Goal: Task Accomplishment & Management: Use online tool/utility

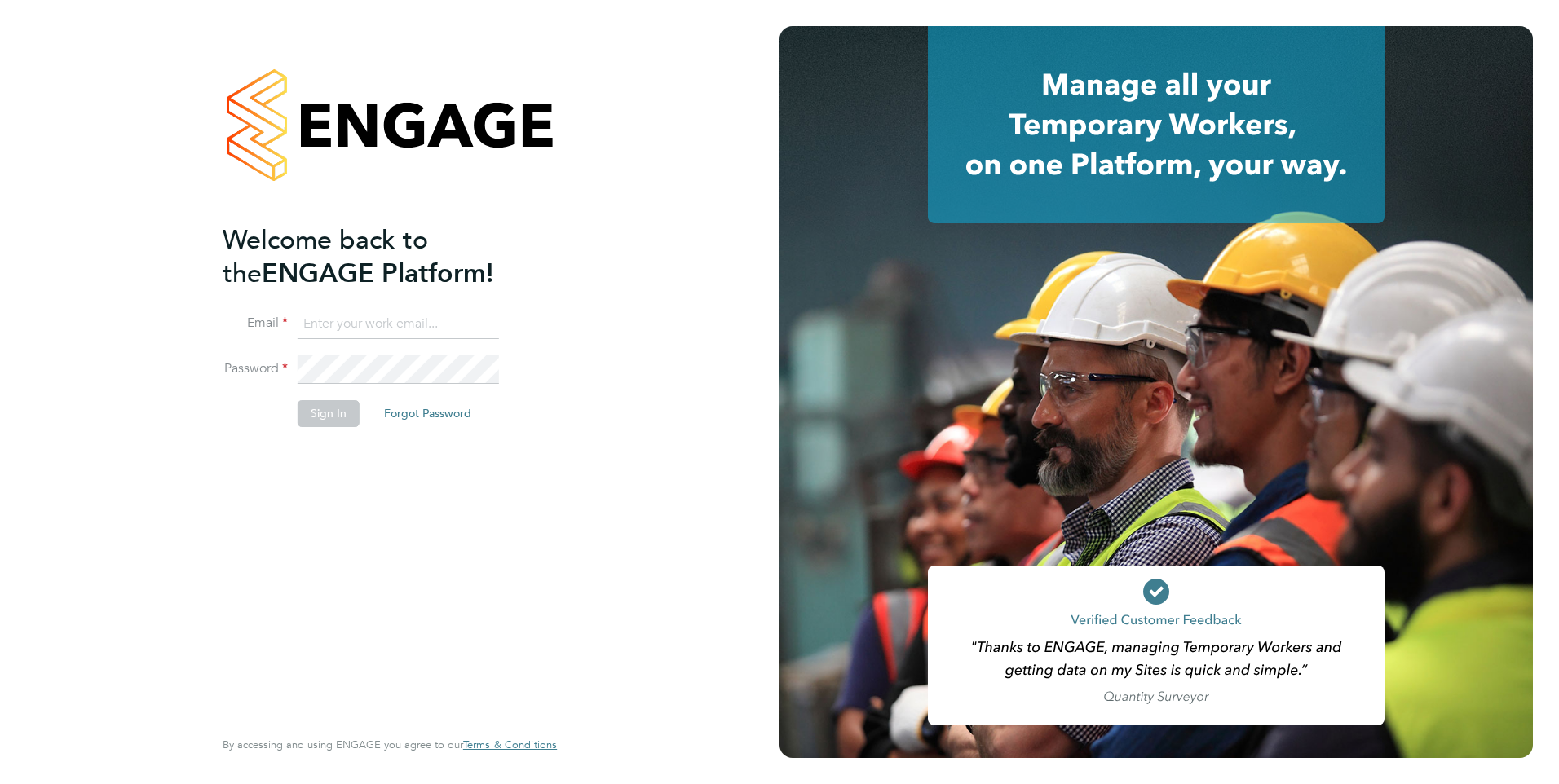
type input "[PERSON_NAME][EMAIL_ADDRESS][PERSON_NAME][DOMAIN_NAME]"
click at [325, 416] on button "Sign In" at bounding box center [328, 413] width 62 height 26
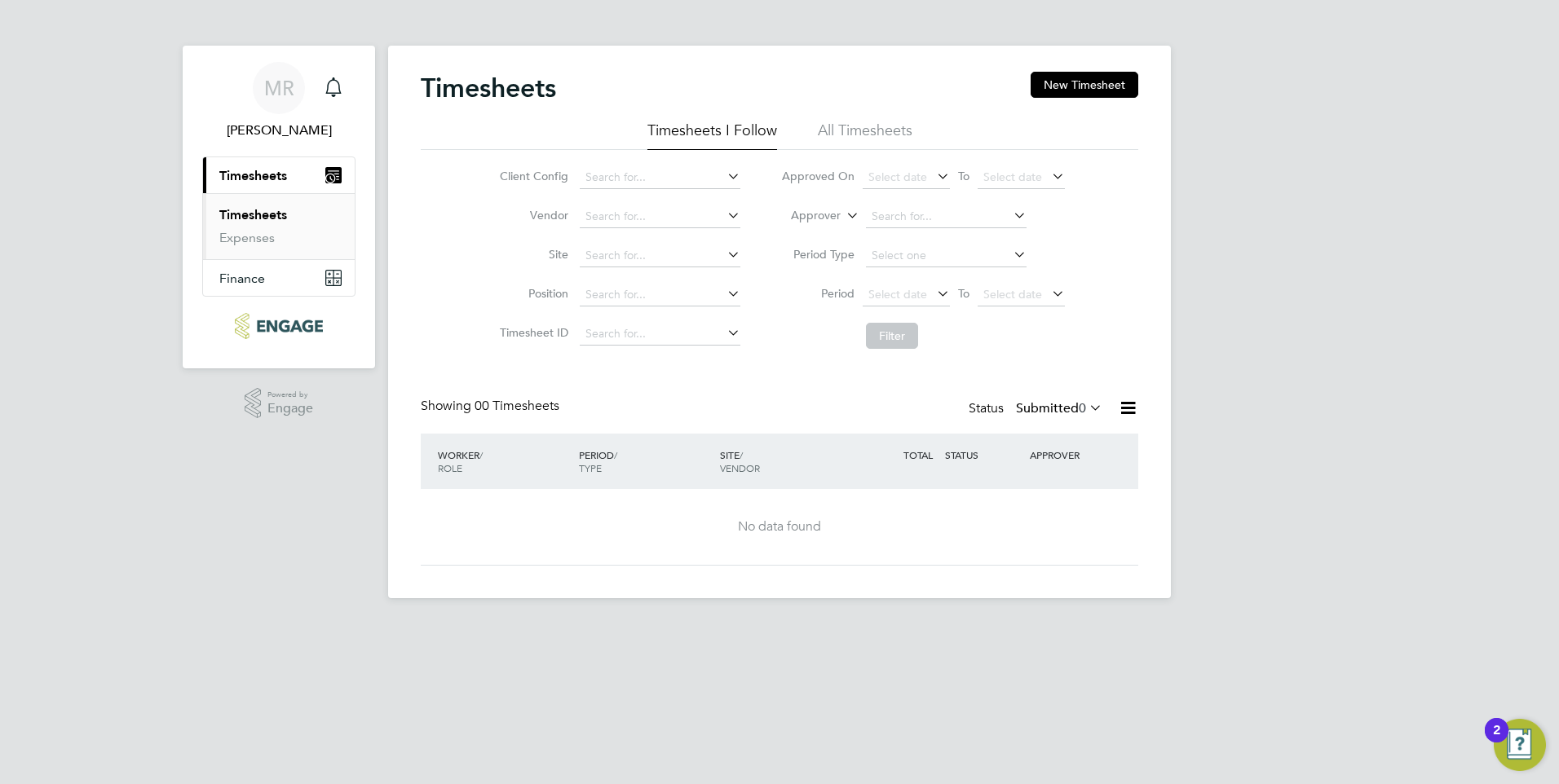
click at [862, 126] on li "All Timesheets" at bounding box center [864, 136] width 95 height 29
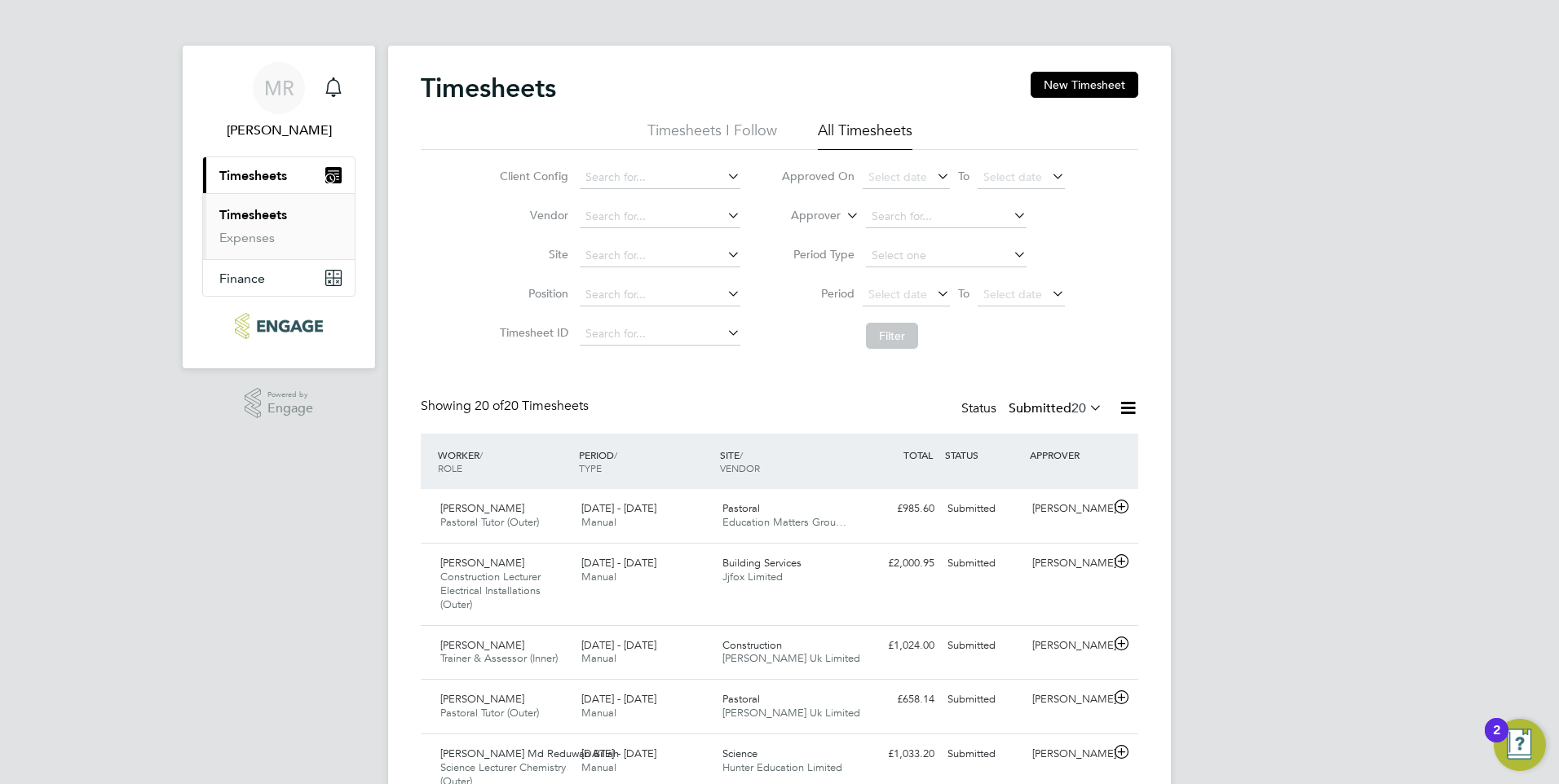
click at [934, 297] on icon at bounding box center [934, 293] width 0 height 22
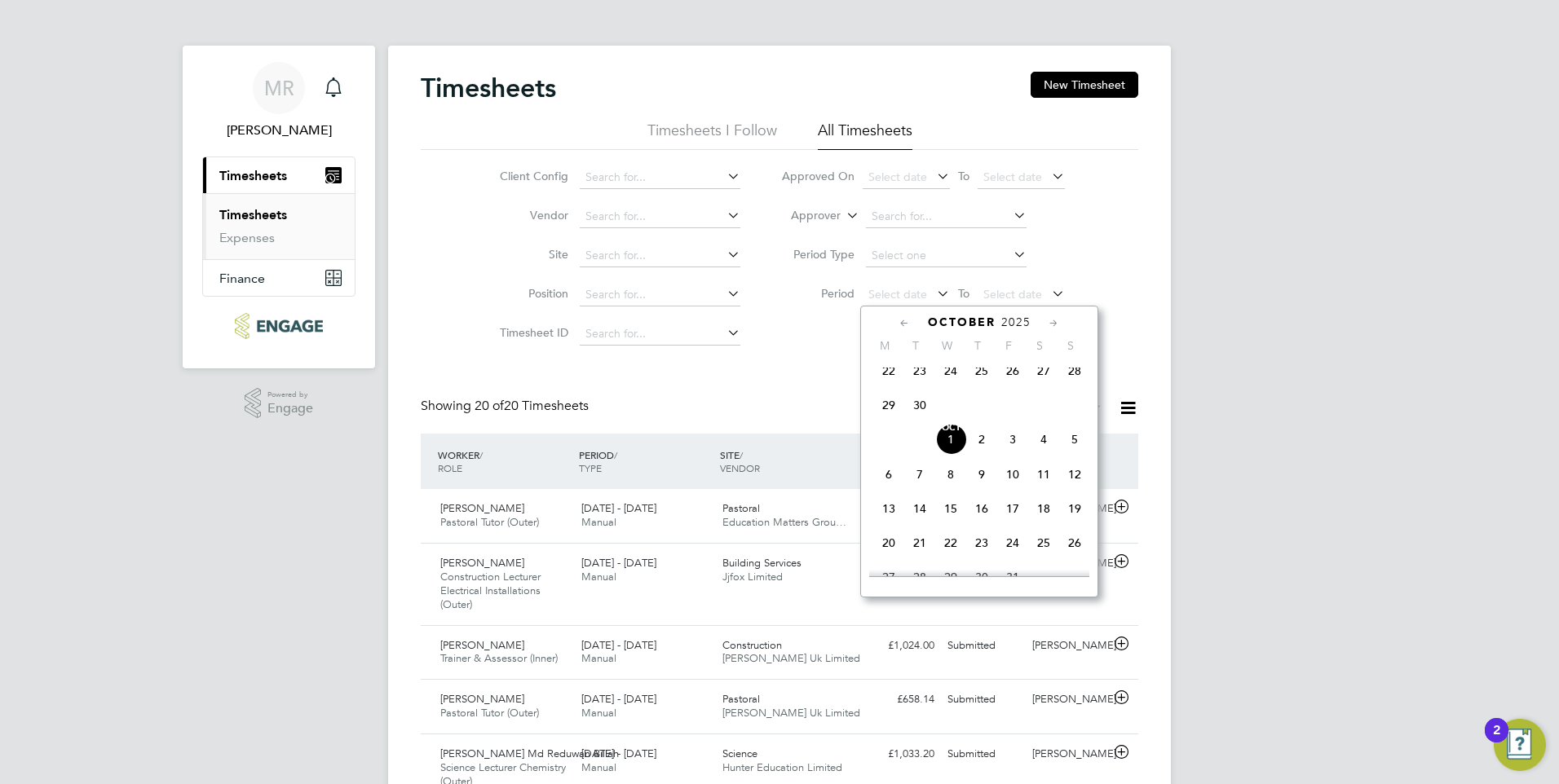
click at [899, 326] on icon at bounding box center [905, 323] width 16 height 18
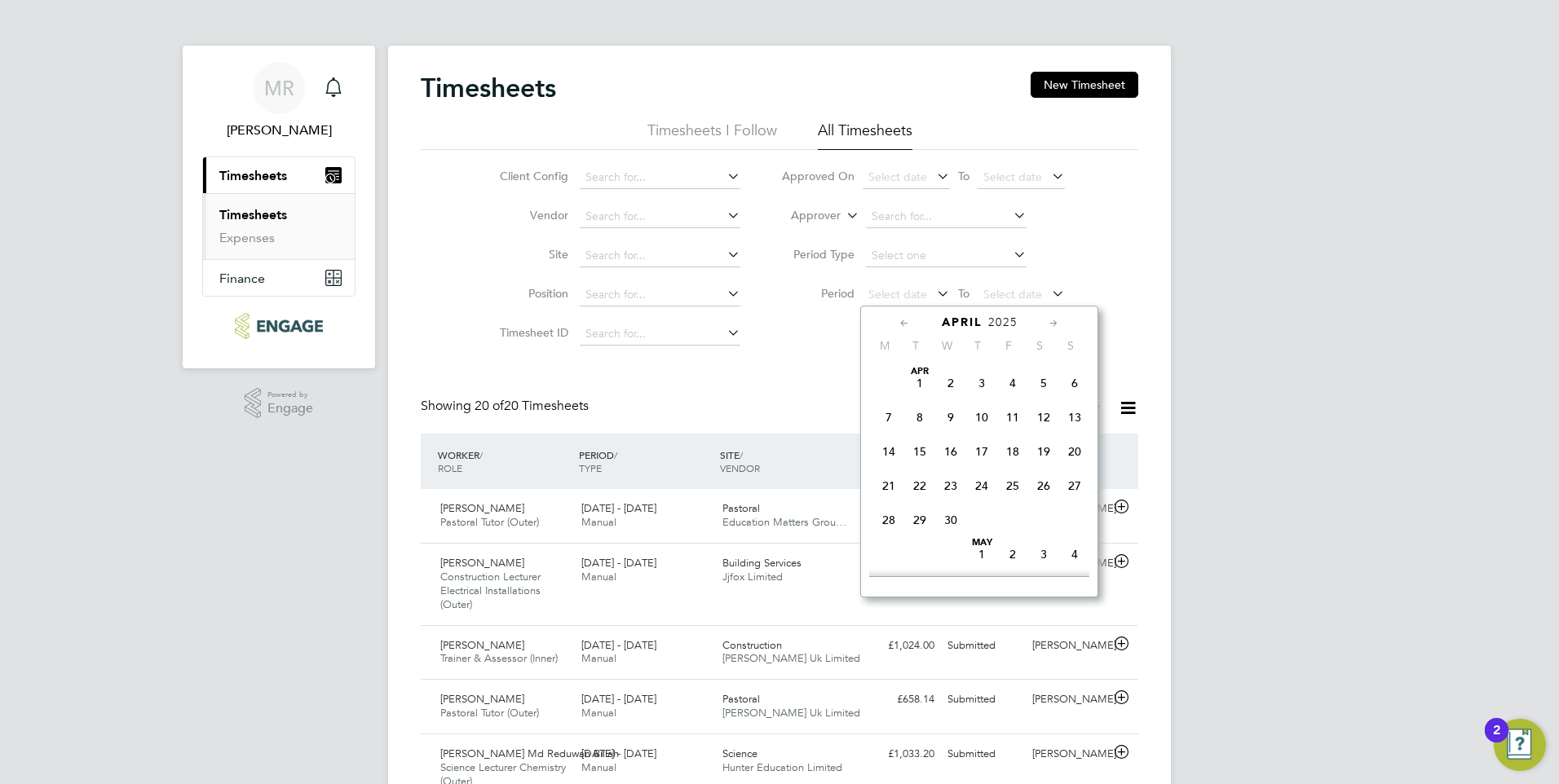
click at [887, 418] on span "7" at bounding box center [889, 418] width 31 height 31
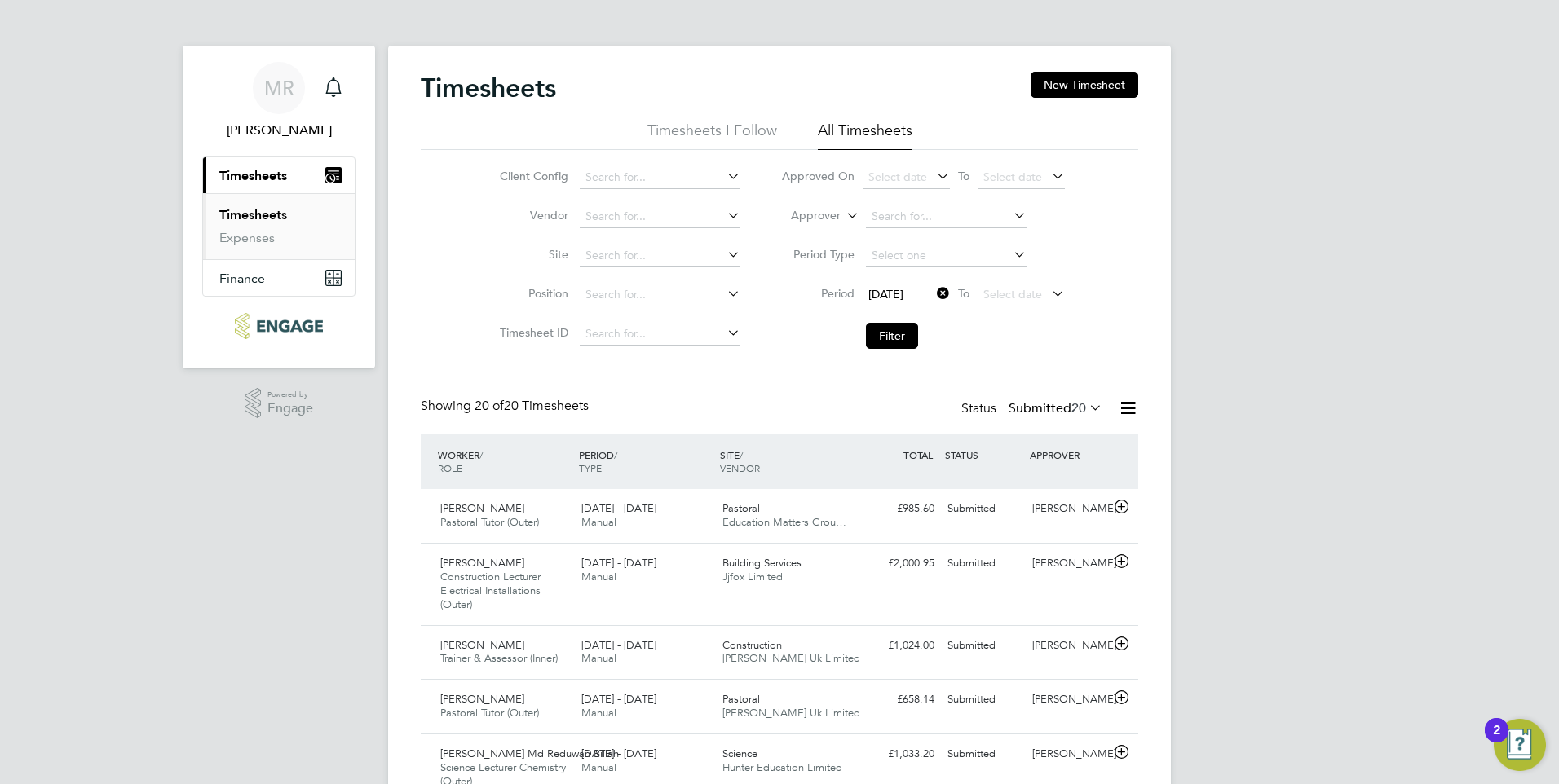
click at [1049, 296] on icon at bounding box center [1049, 293] width 0 height 22
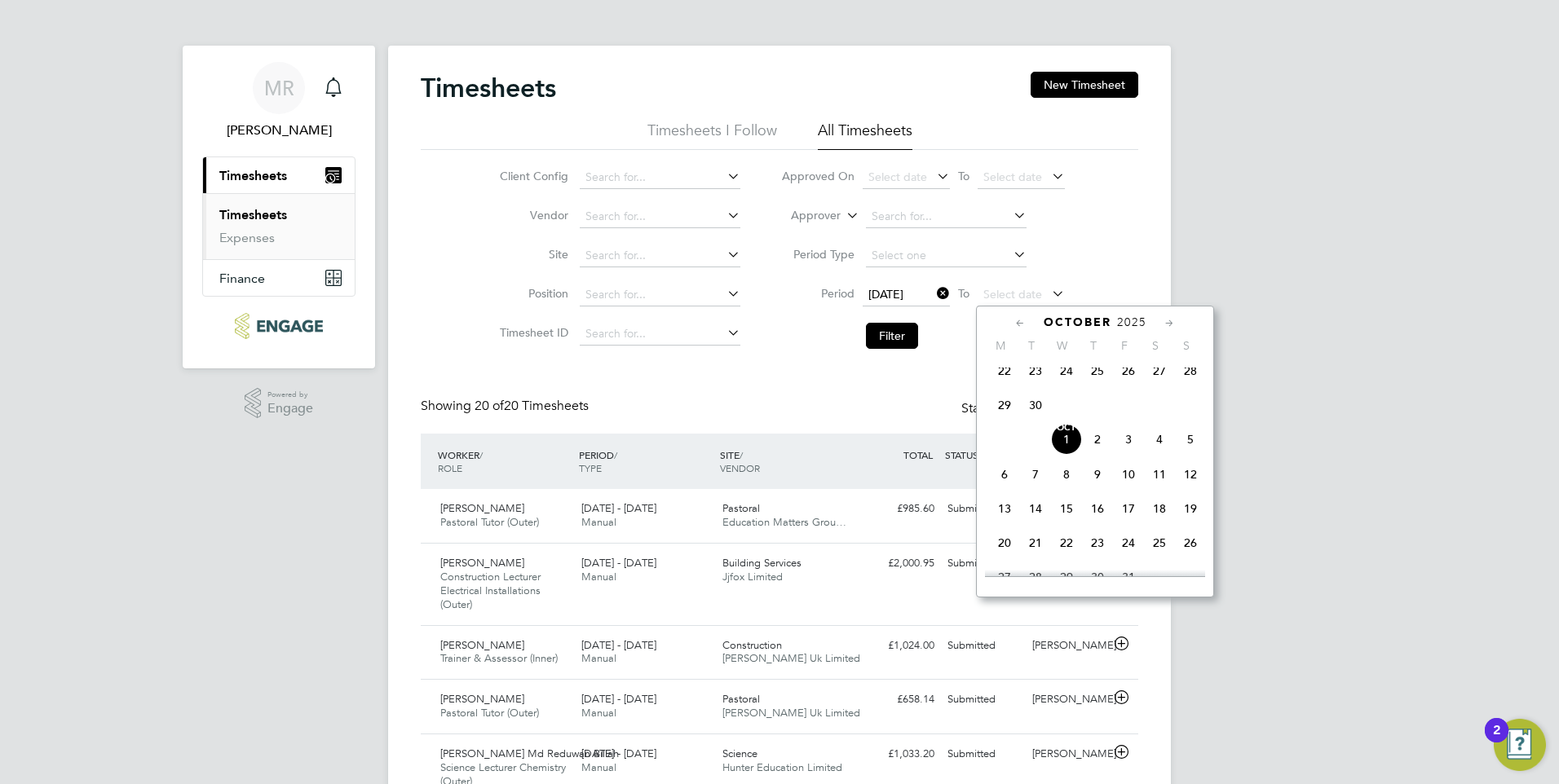
click at [1023, 322] on icon at bounding box center [1021, 323] width 16 height 18
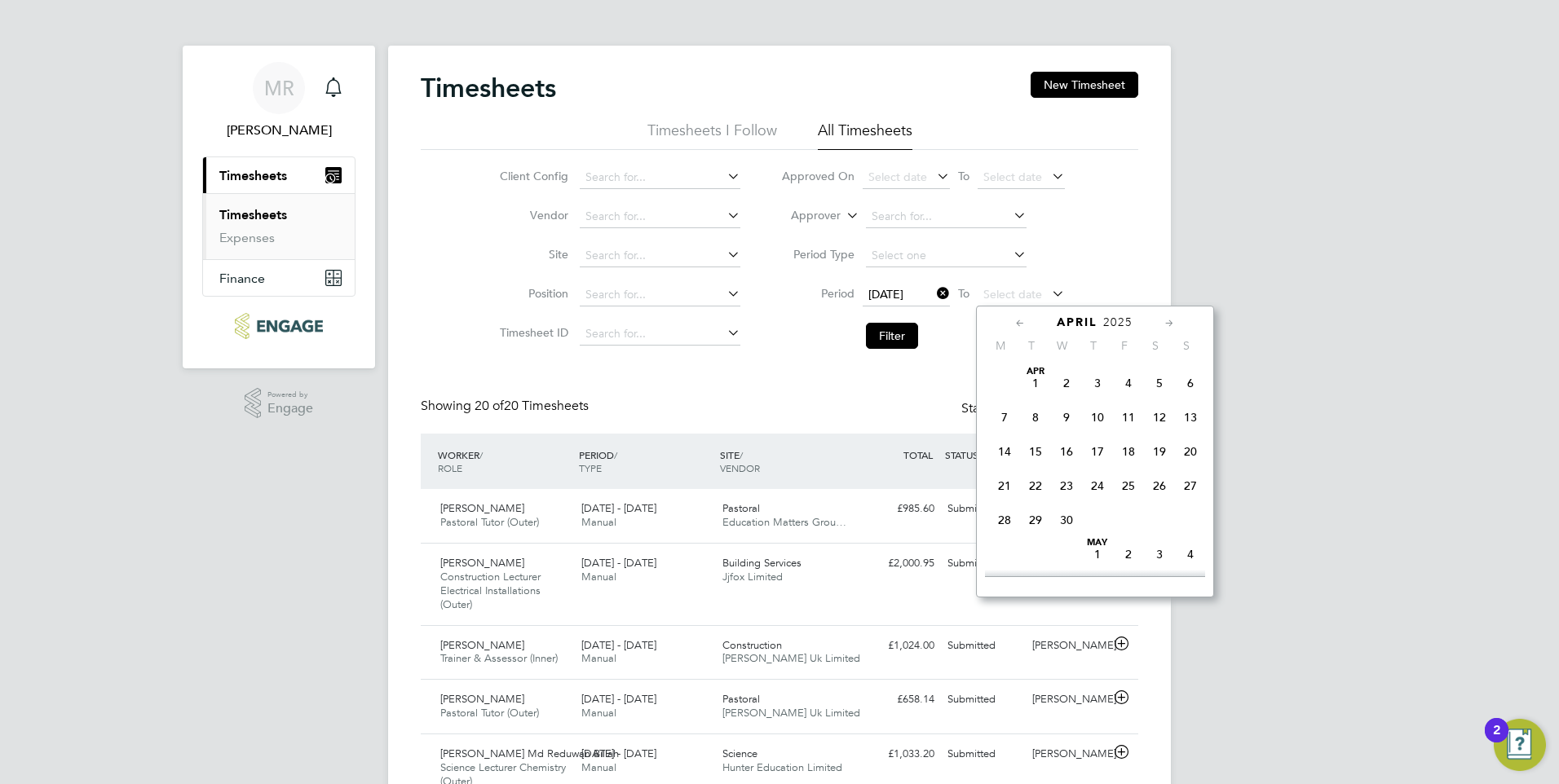
click at [1195, 488] on span "27" at bounding box center [1191, 486] width 31 height 31
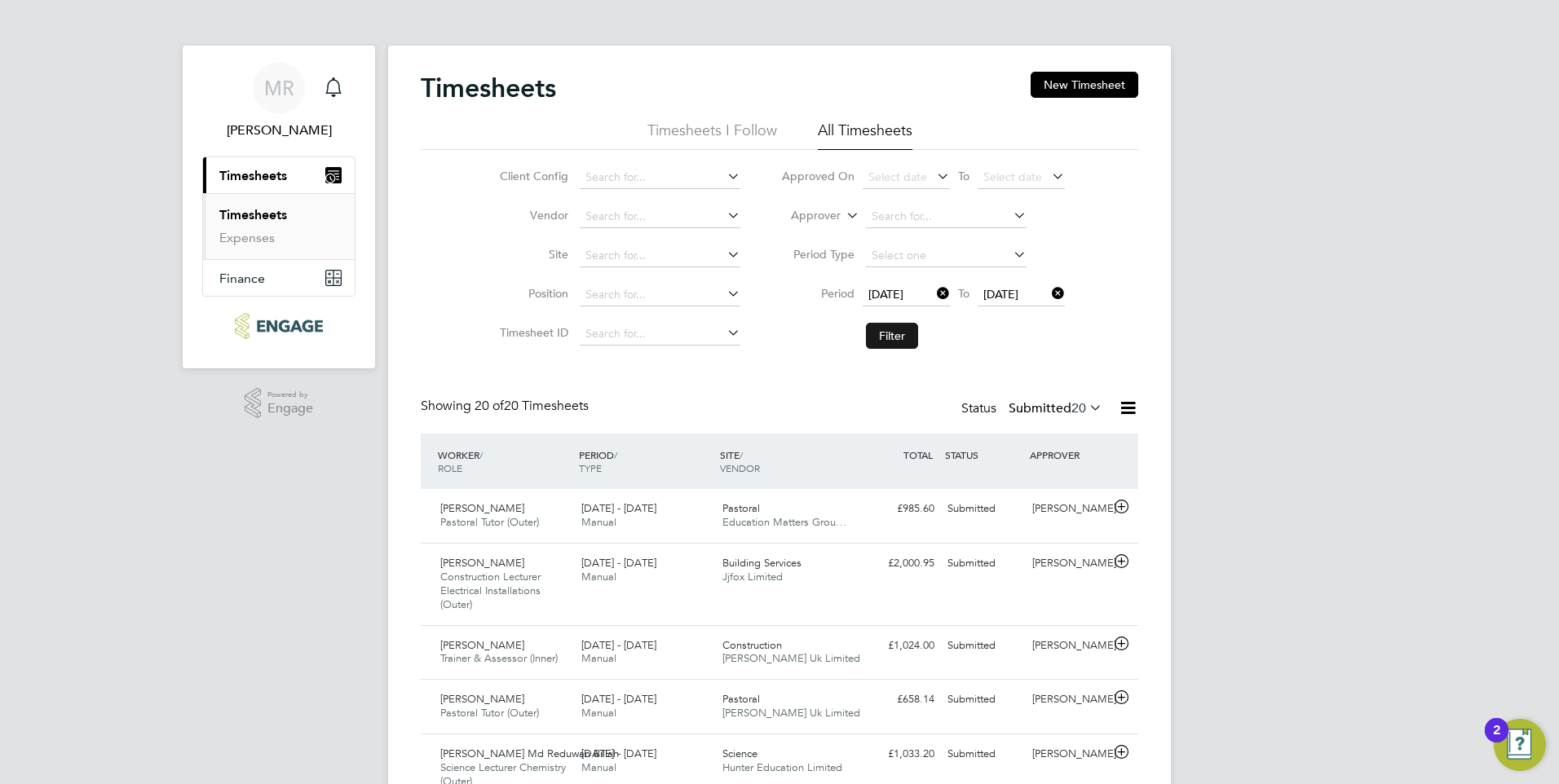
click at [881, 338] on button "Filter" at bounding box center [892, 336] width 52 height 26
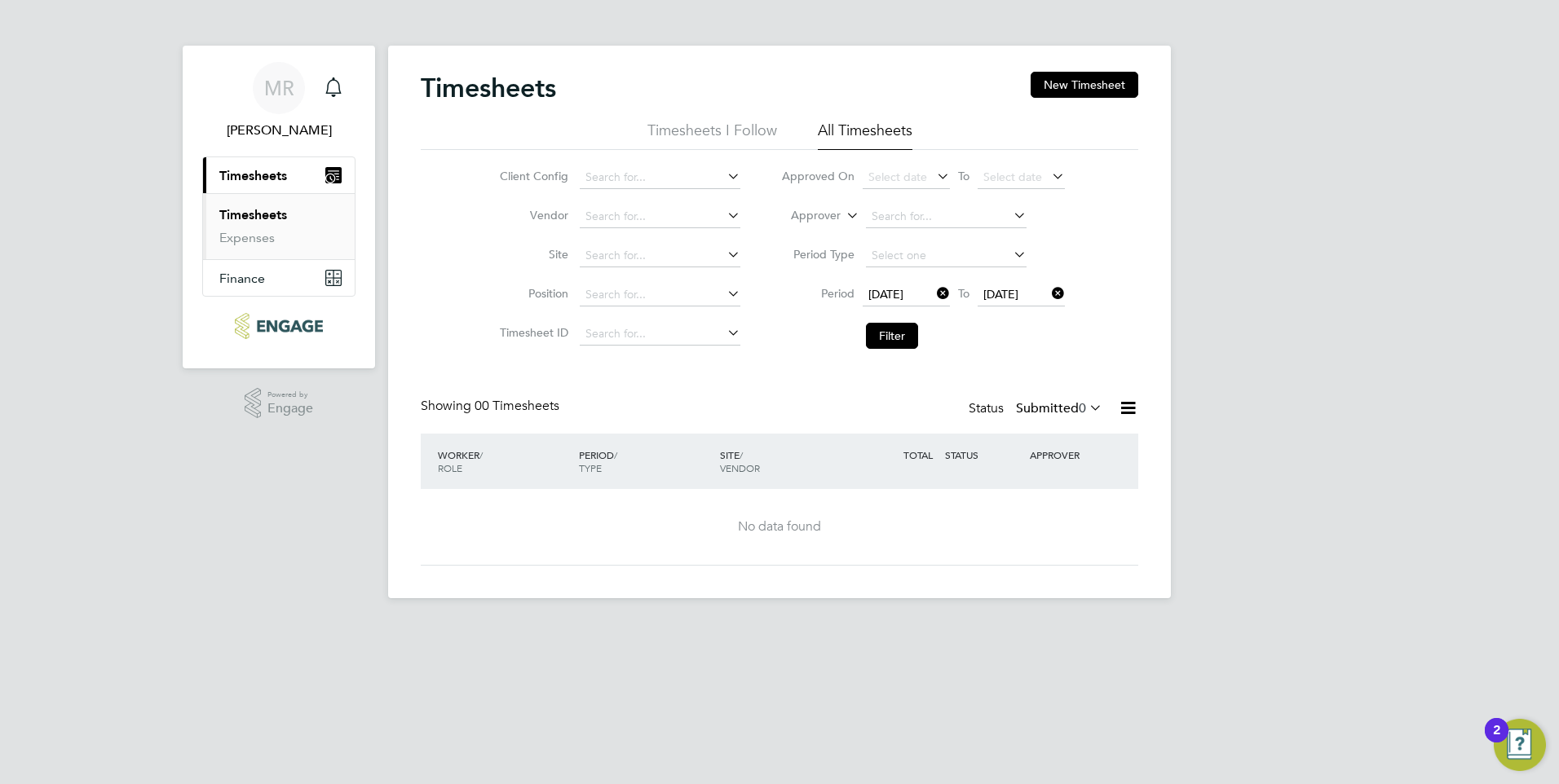
click at [1078, 405] on span "0" at bounding box center [1082, 408] width 8 height 17
click at [1024, 433] on li "All" at bounding box center [1043, 436] width 75 height 22
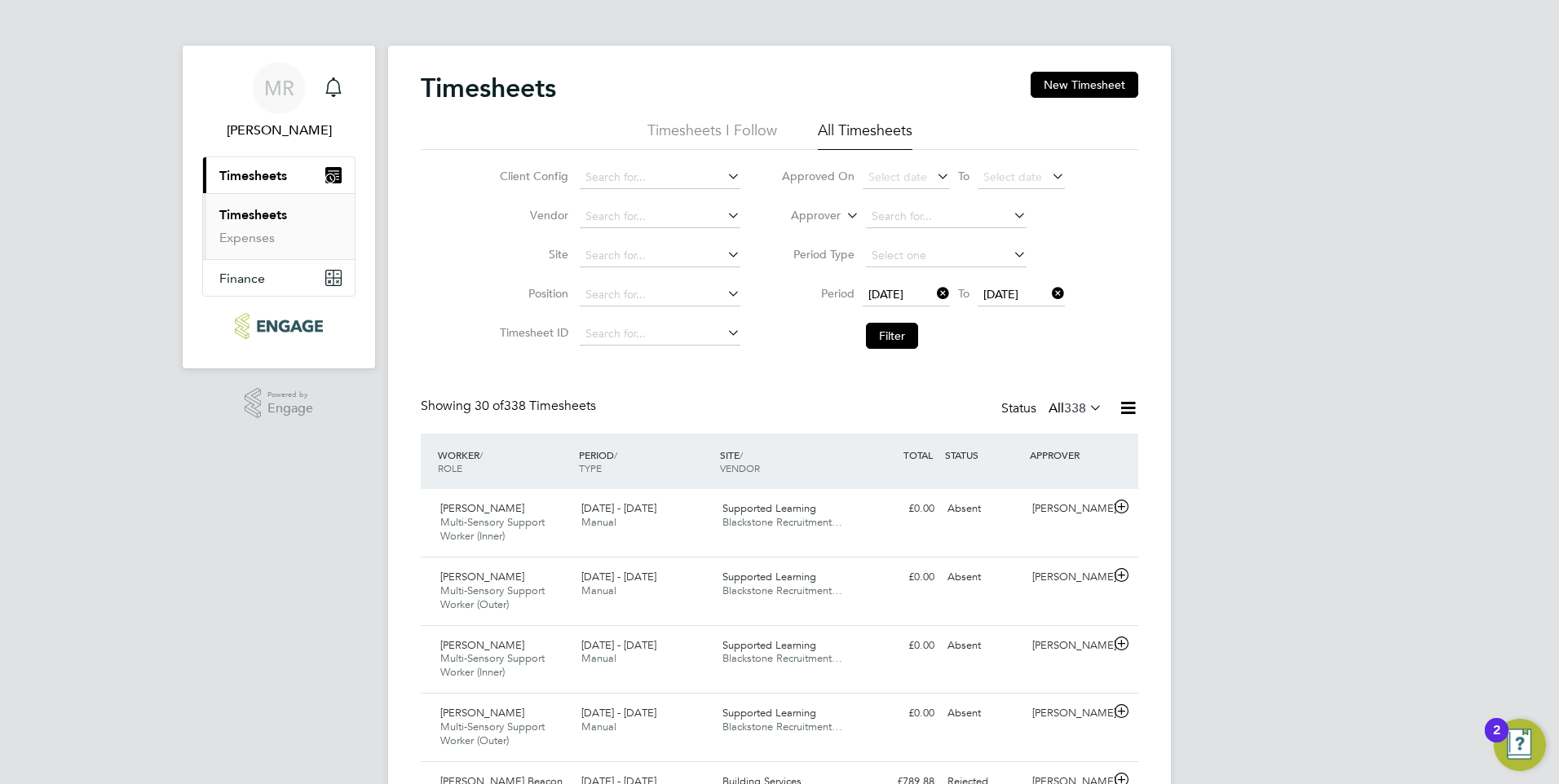
click at [1127, 408] on icon at bounding box center [1127, 407] width 21 height 21
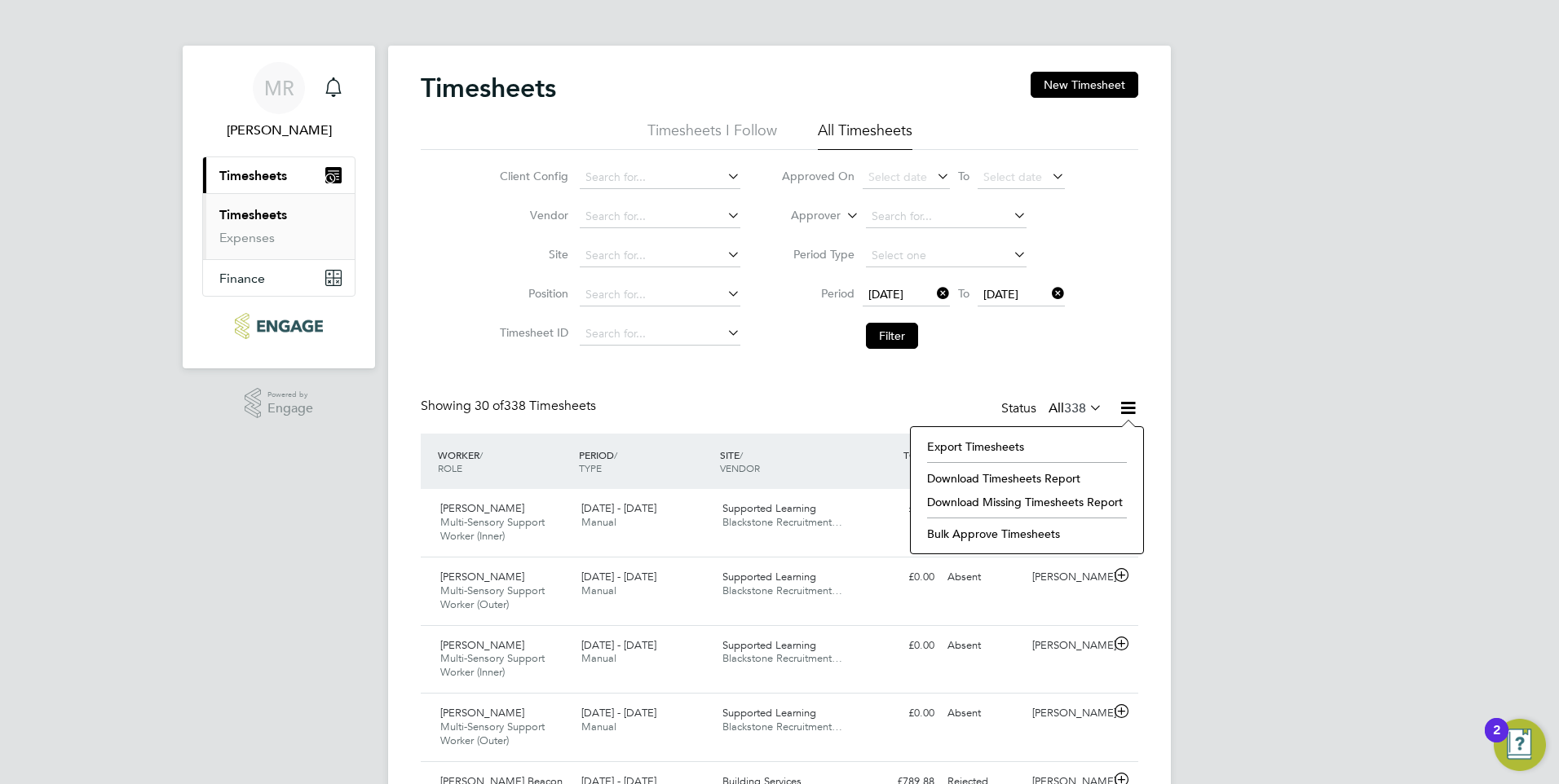
click at [1016, 476] on li "Download Timesheets Report" at bounding box center [1027, 477] width 216 height 22
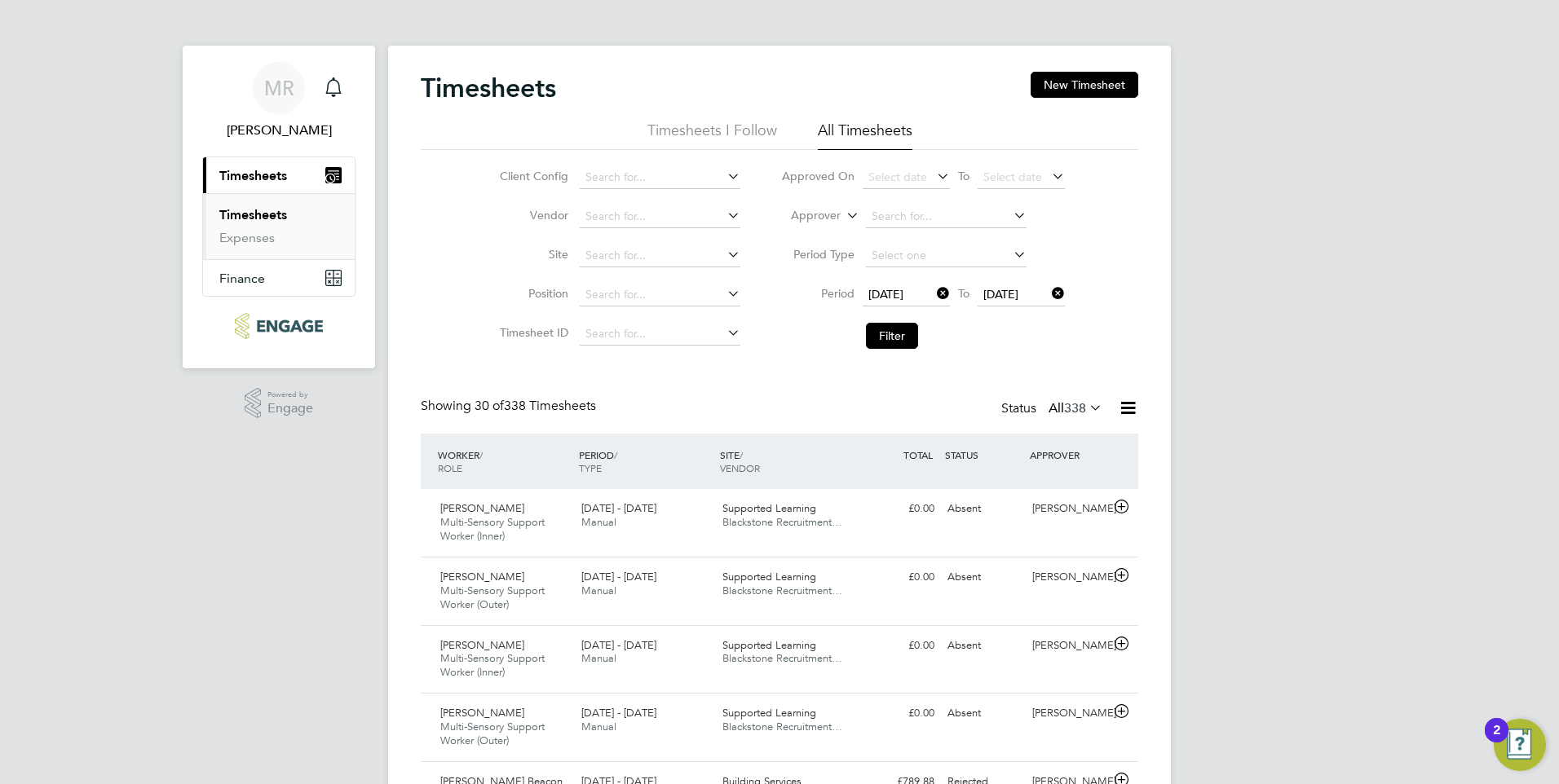
click at [934, 296] on icon at bounding box center [934, 293] width 0 height 22
click at [934, 294] on icon at bounding box center [934, 293] width 0 height 22
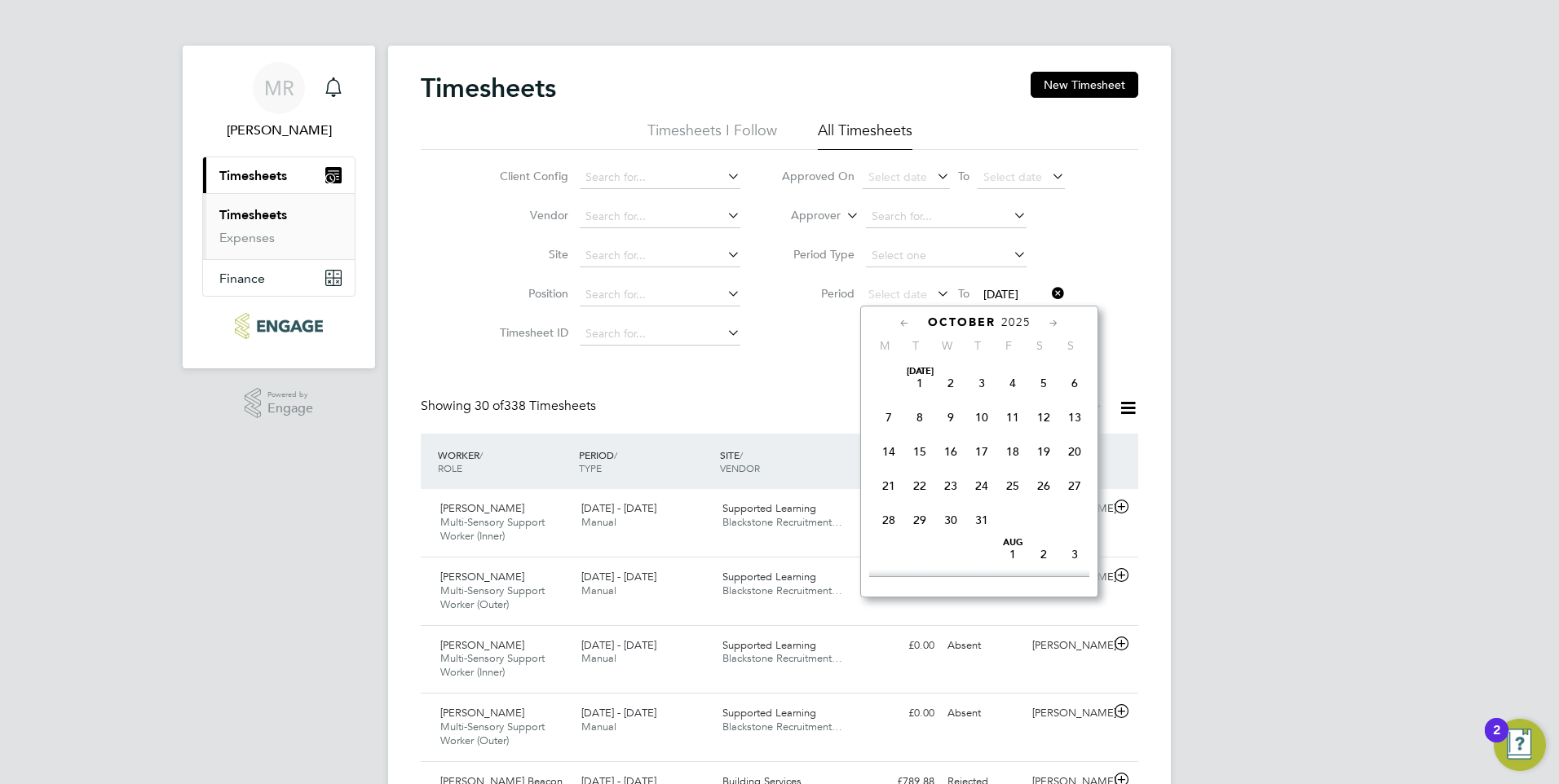
scroll to position [459, 0]
click at [901, 323] on icon at bounding box center [905, 323] width 16 height 18
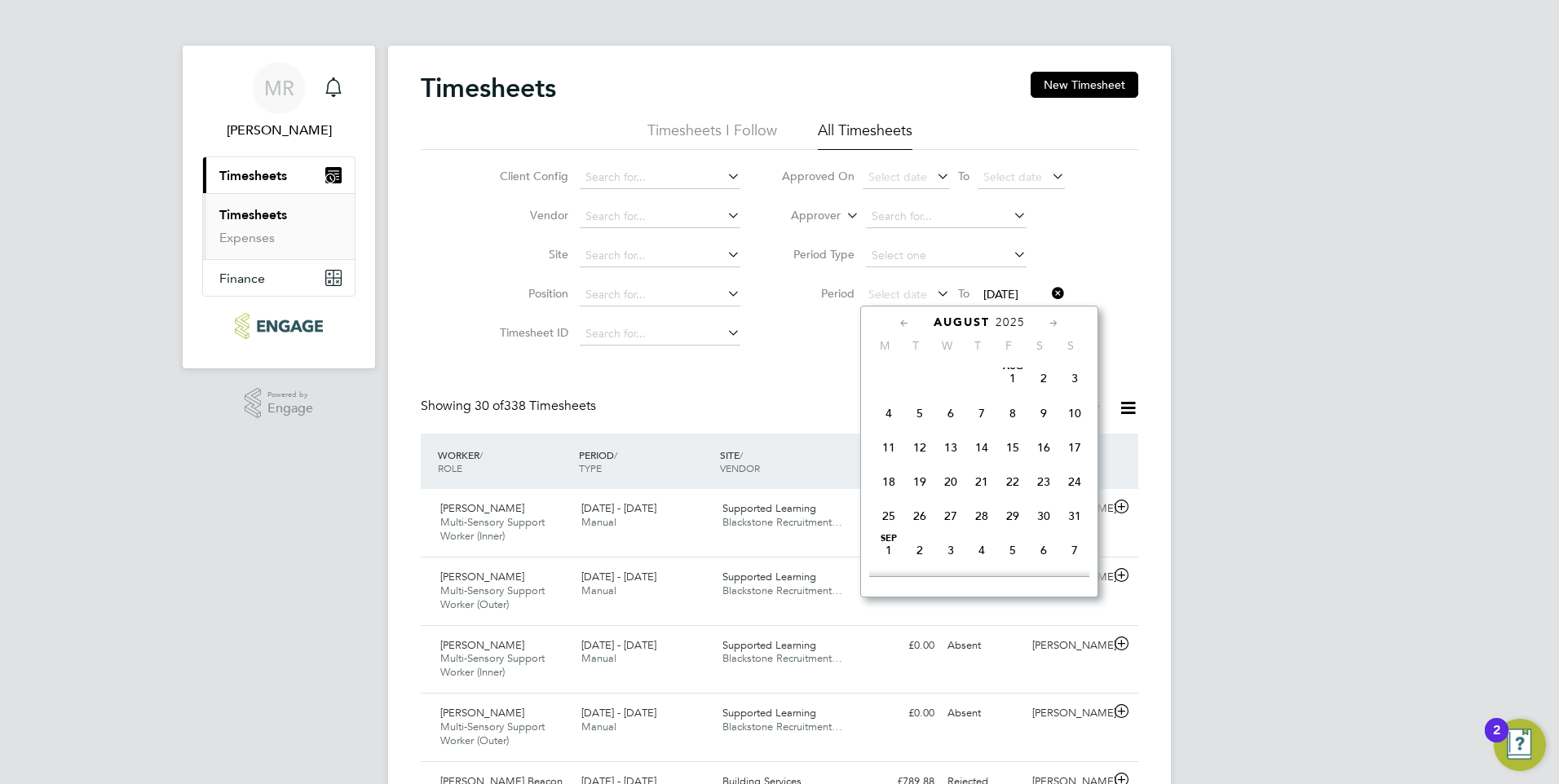
scroll to position [0, 0]
click at [901, 323] on icon at bounding box center [905, 323] width 16 height 18
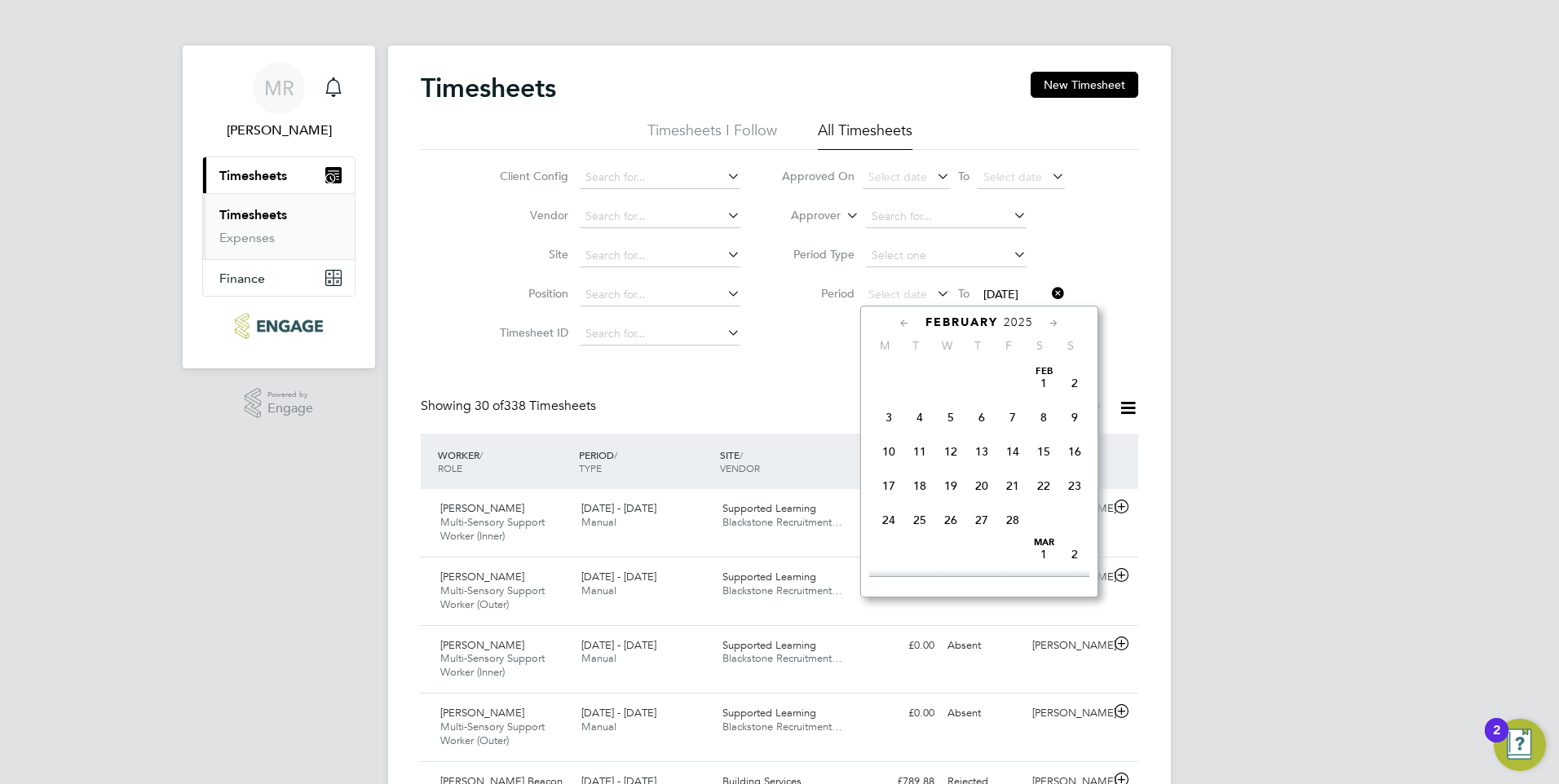
click at [901, 323] on icon at bounding box center [905, 323] width 16 height 18
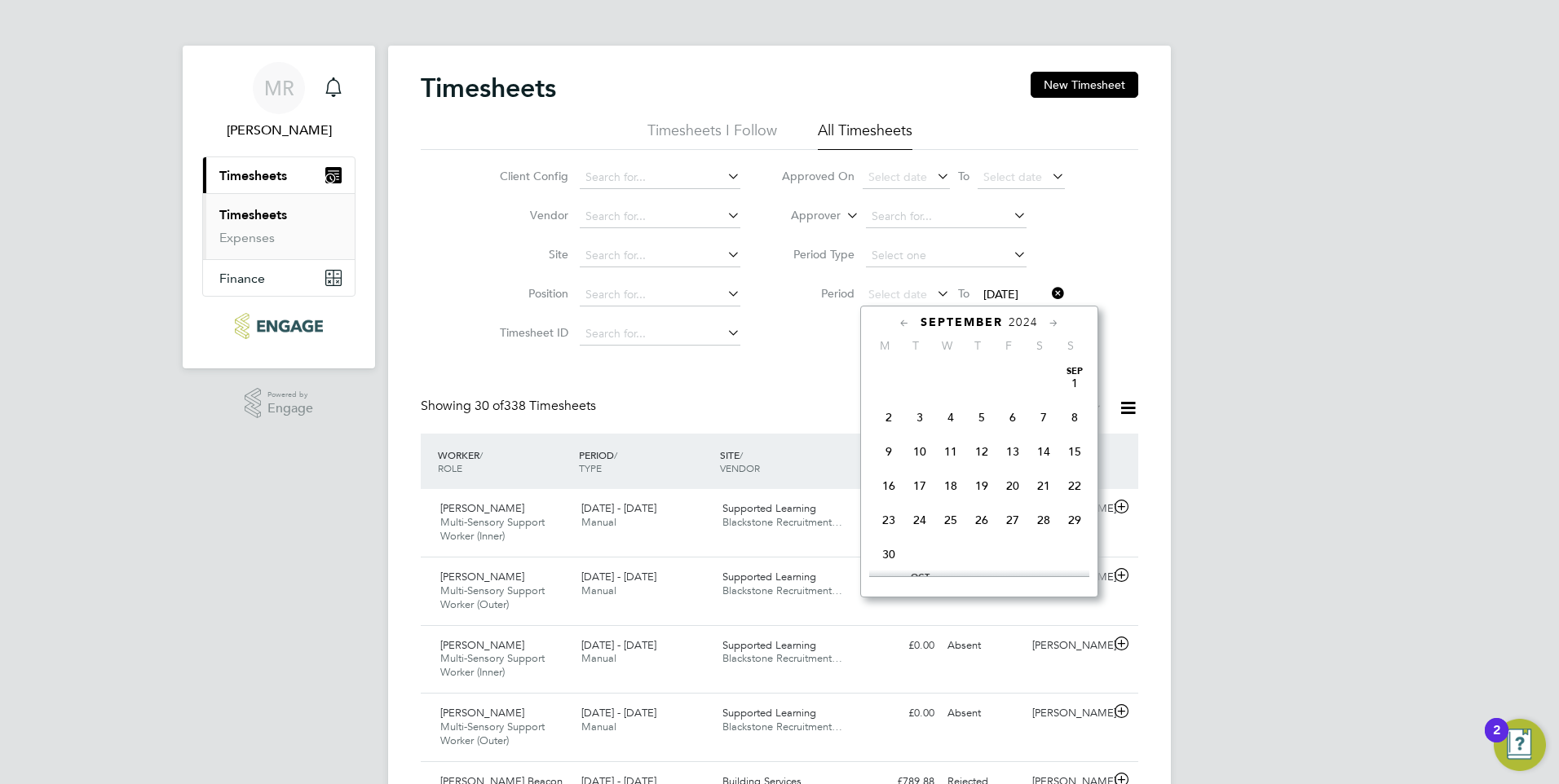
click at [901, 323] on icon at bounding box center [905, 323] width 16 height 18
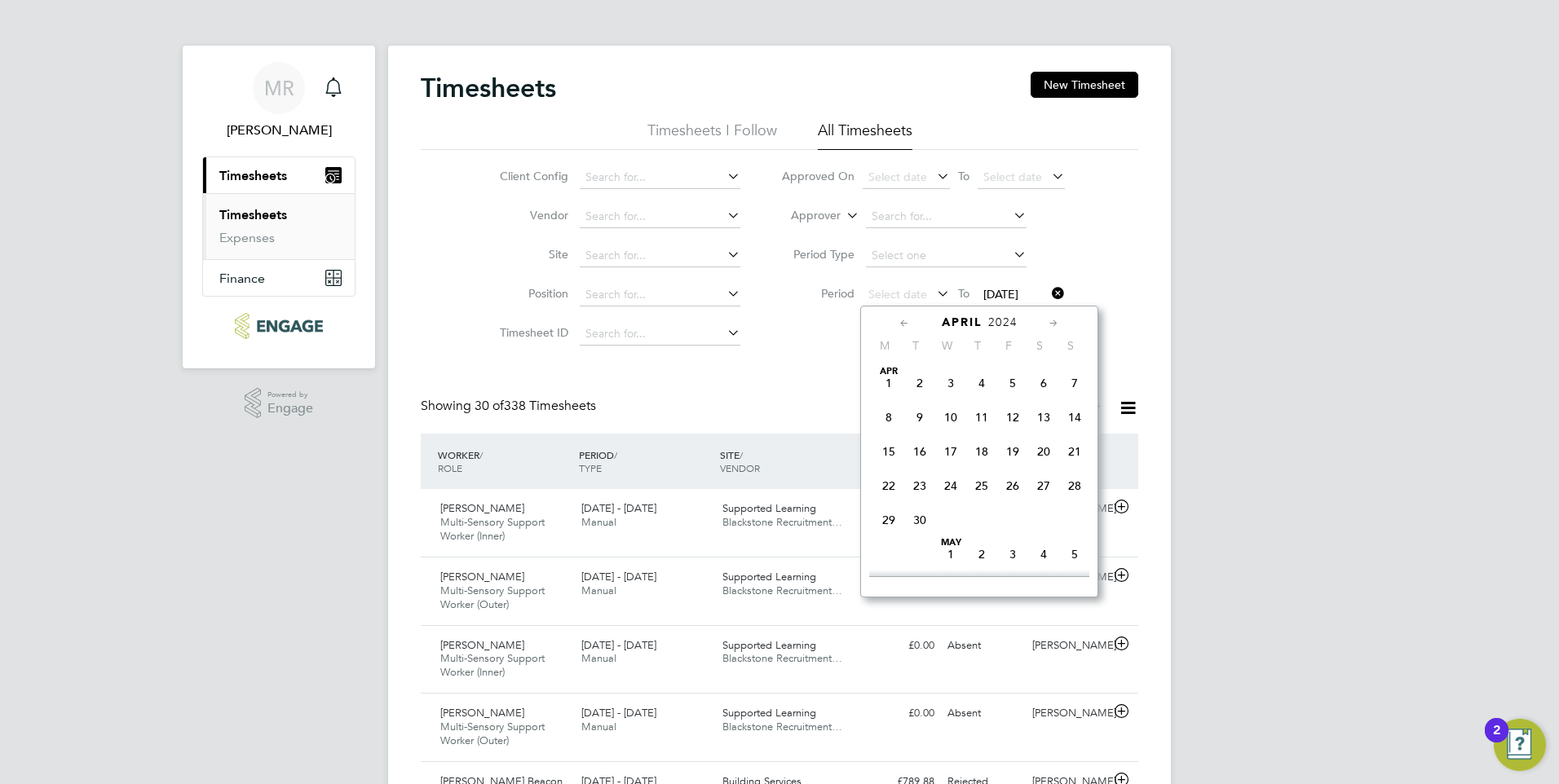
click at [890, 451] on span "15" at bounding box center [889, 452] width 31 height 31
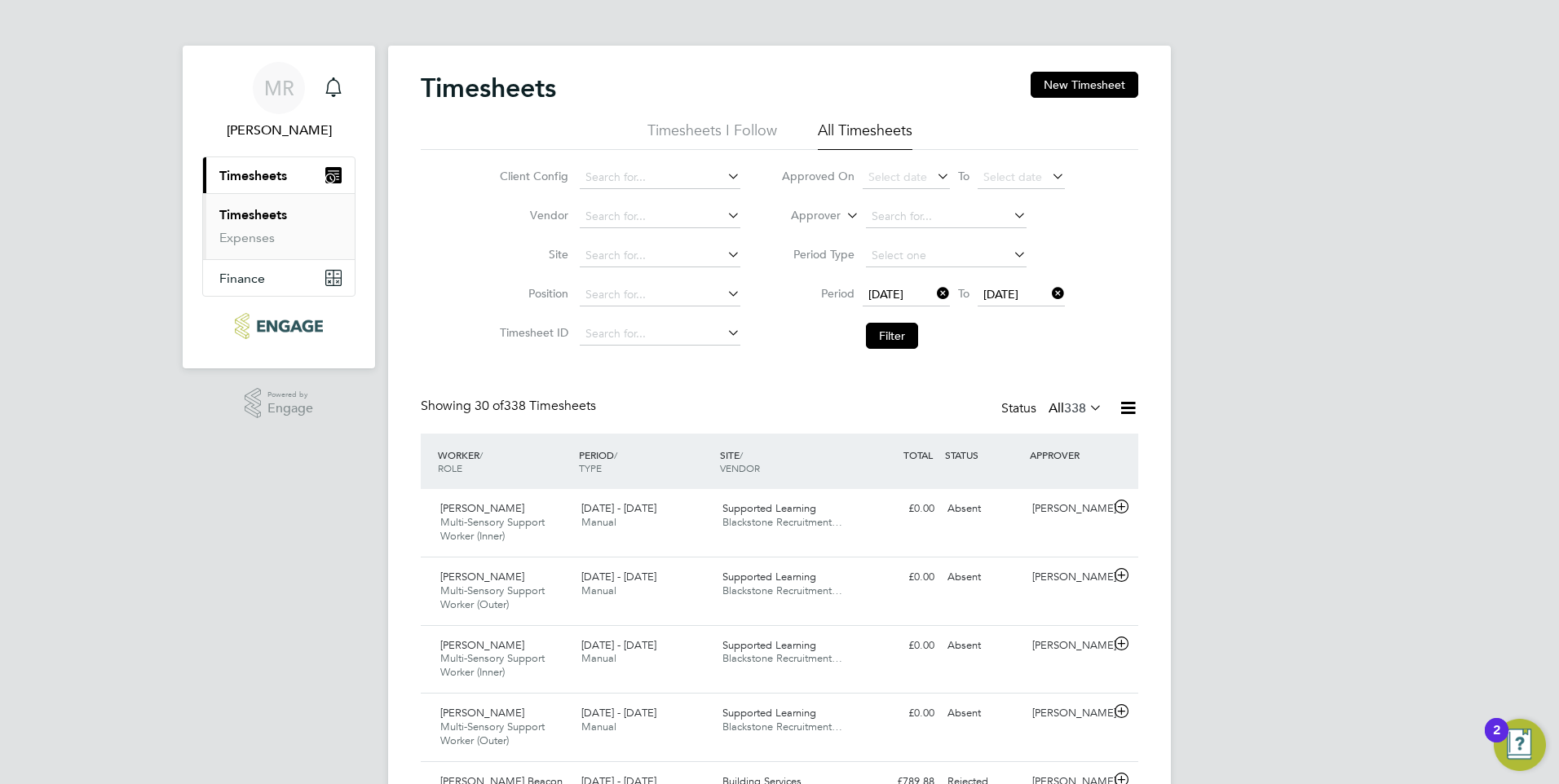
click at [1019, 294] on span "27 Apr 2025" at bounding box center [1001, 294] width 35 height 15
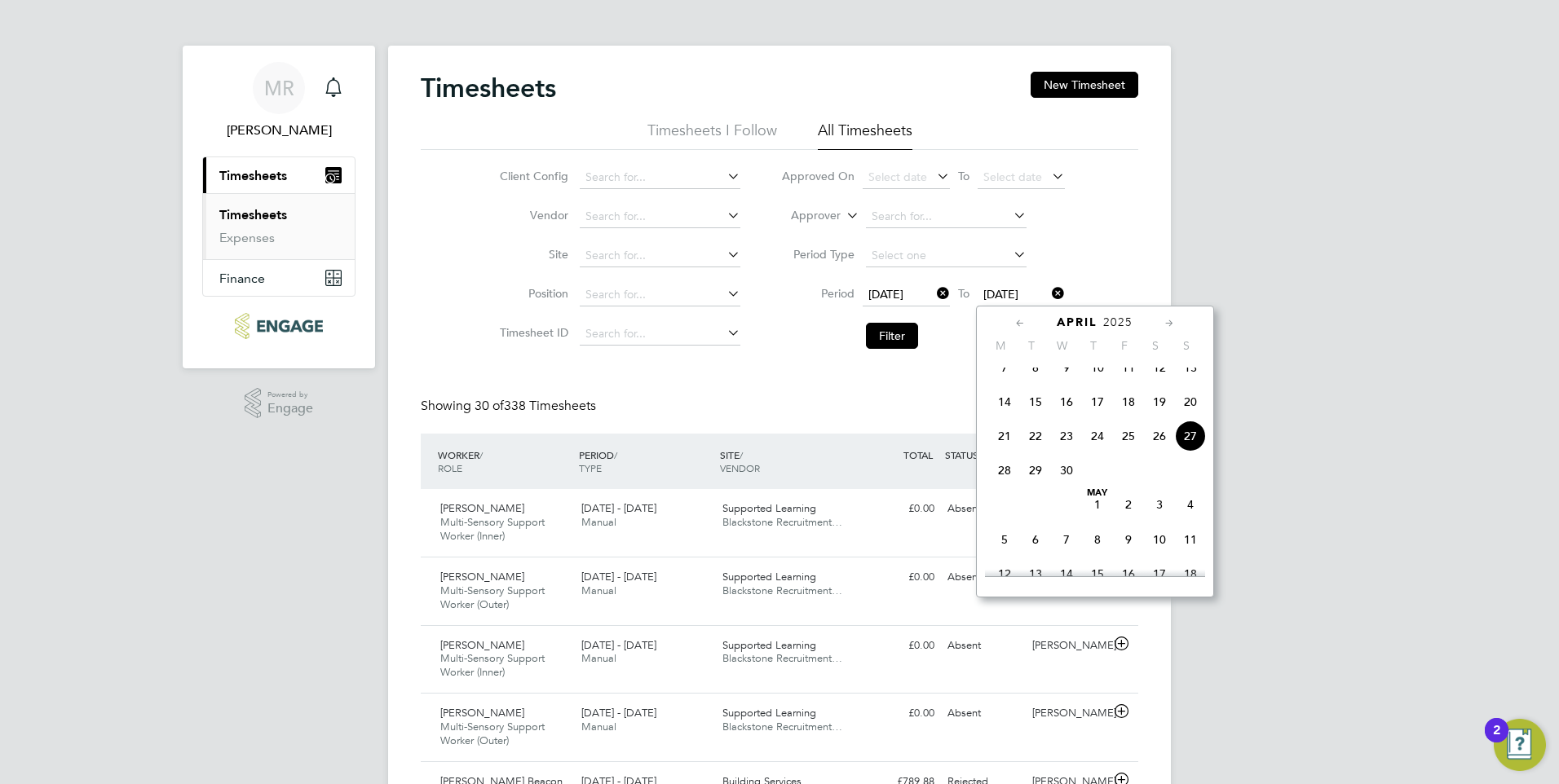
click at [1021, 324] on icon at bounding box center [1021, 323] width 16 height 18
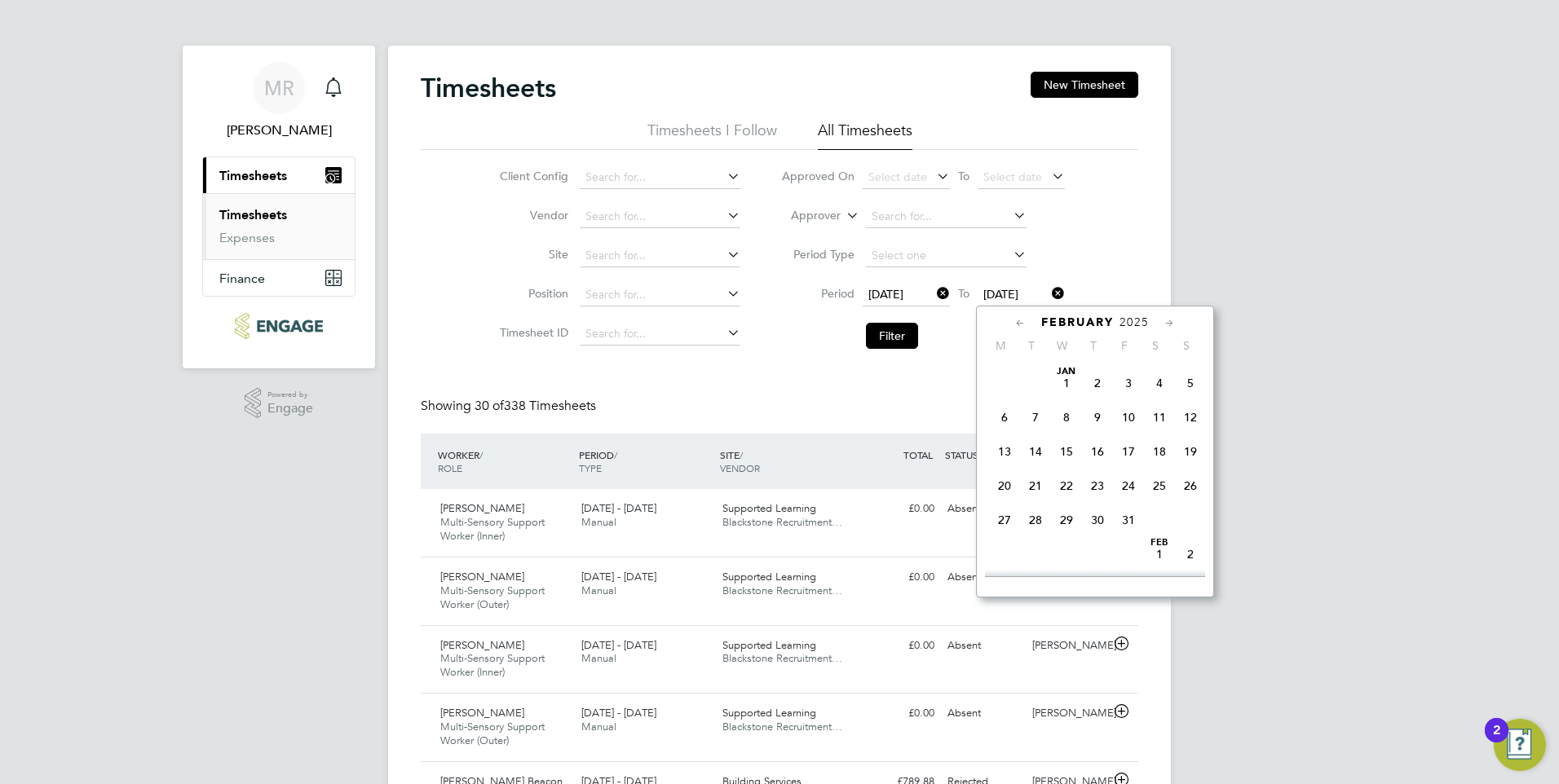
click at [1021, 324] on icon at bounding box center [1021, 323] width 16 height 18
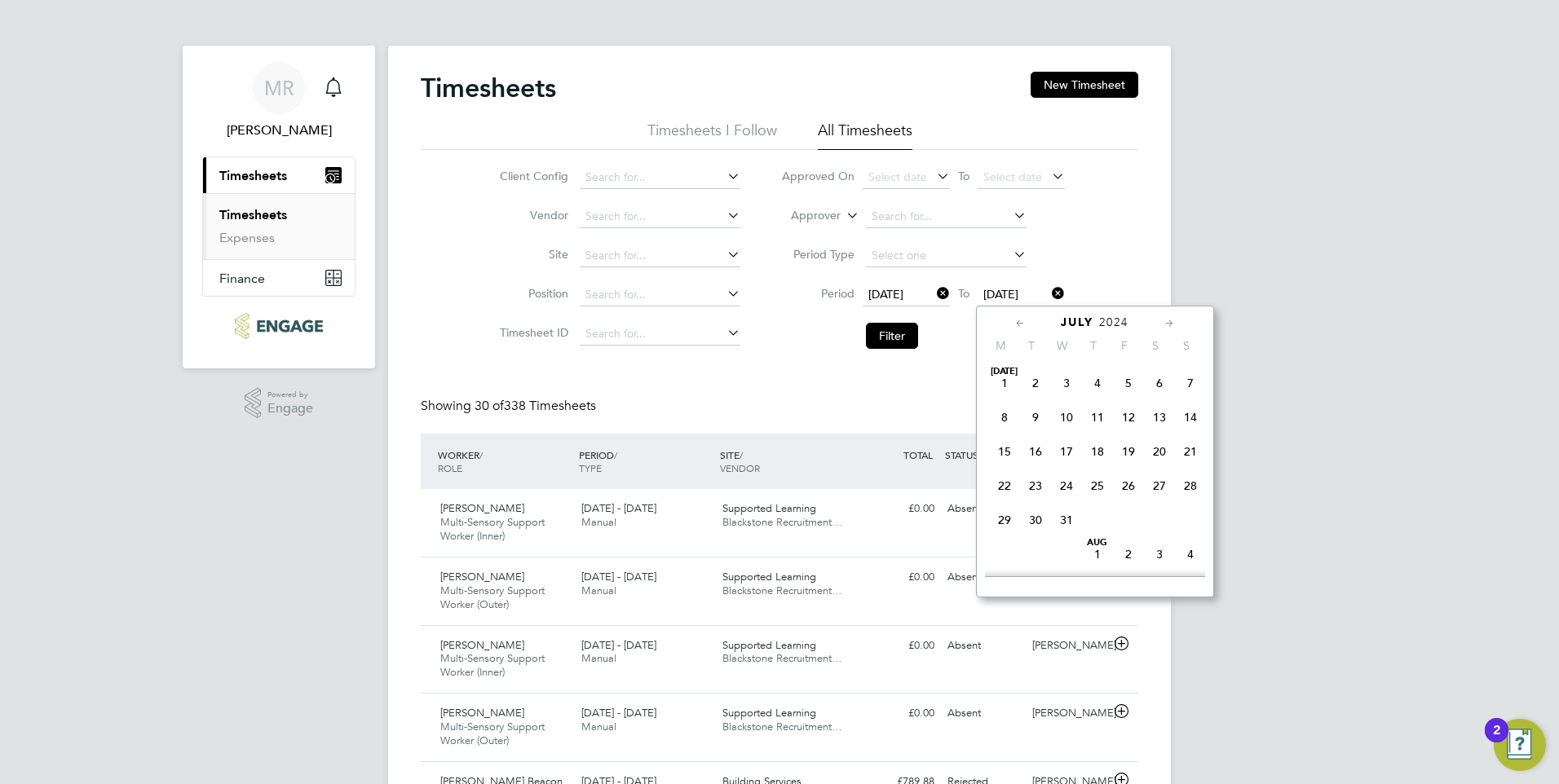
click at [1021, 324] on icon at bounding box center [1021, 323] width 16 height 18
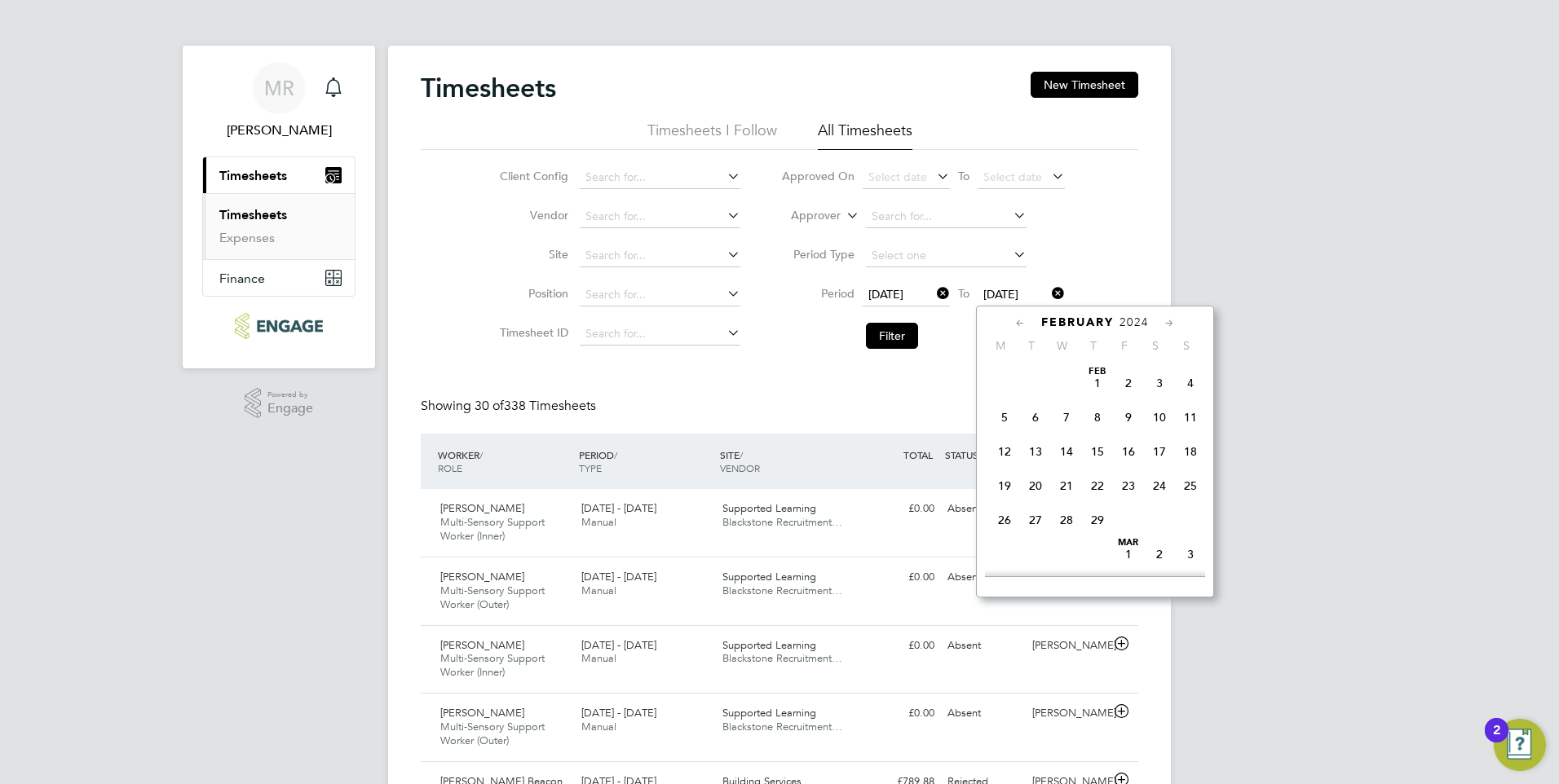
click at [1172, 323] on icon at bounding box center [1170, 323] width 16 height 18
click at [1024, 327] on icon at bounding box center [1021, 323] width 16 height 18
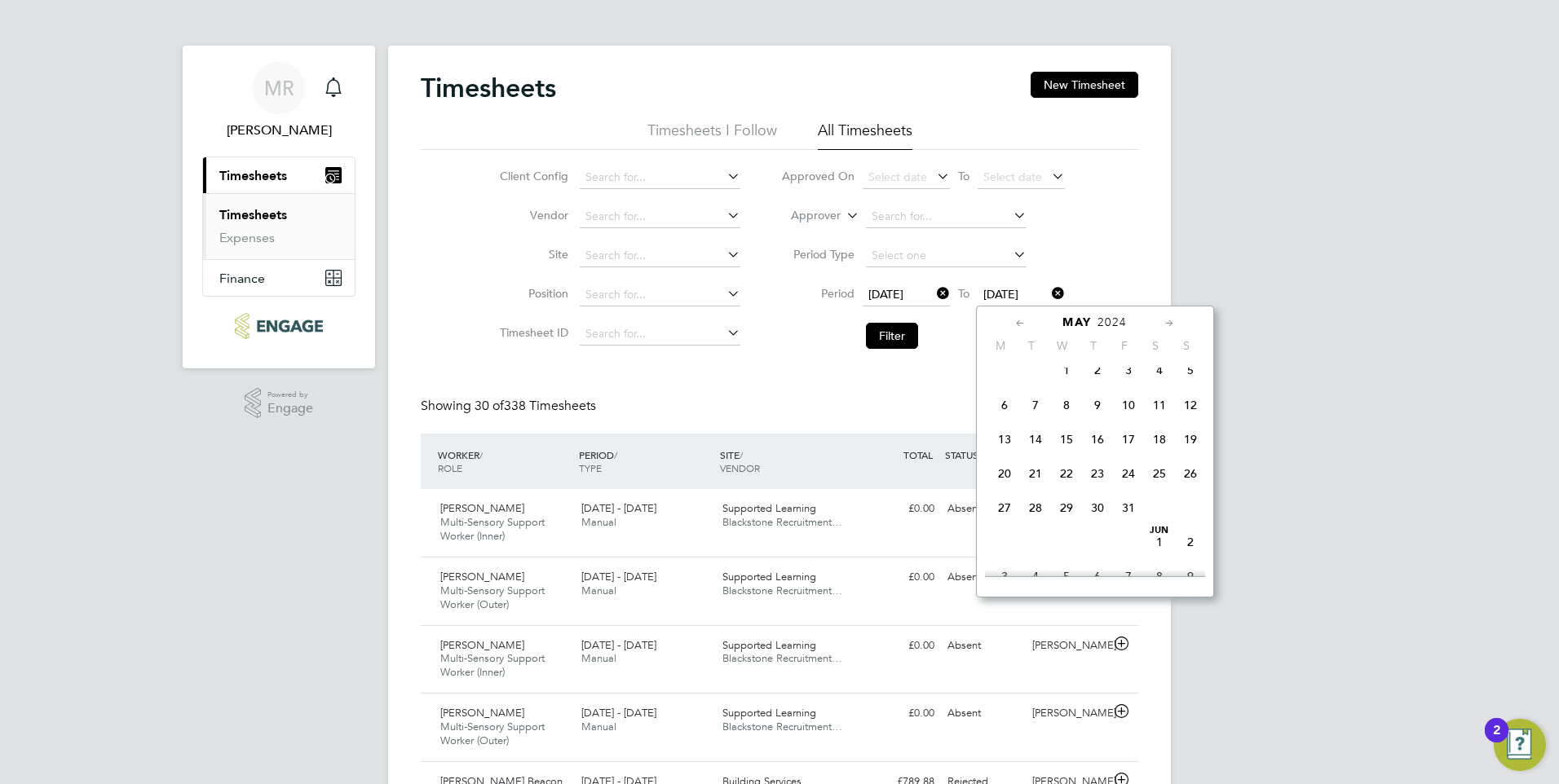
scroll to position [352, 0]
click at [1191, 486] on span "28" at bounding box center [1191, 477] width 31 height 31
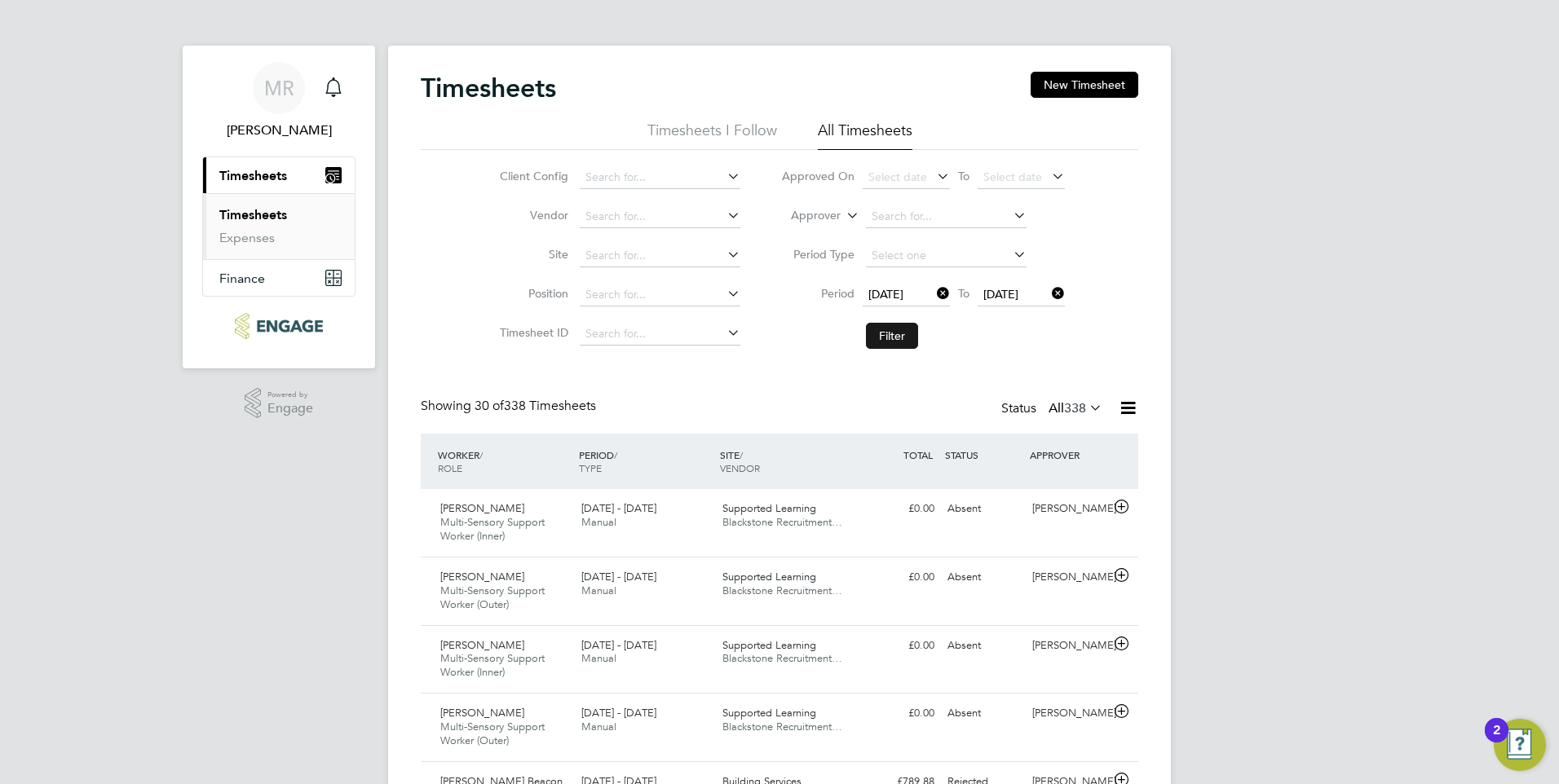
click at [891, 337] on button "Filter" at bounding box center [892, 336] width 52 height 26
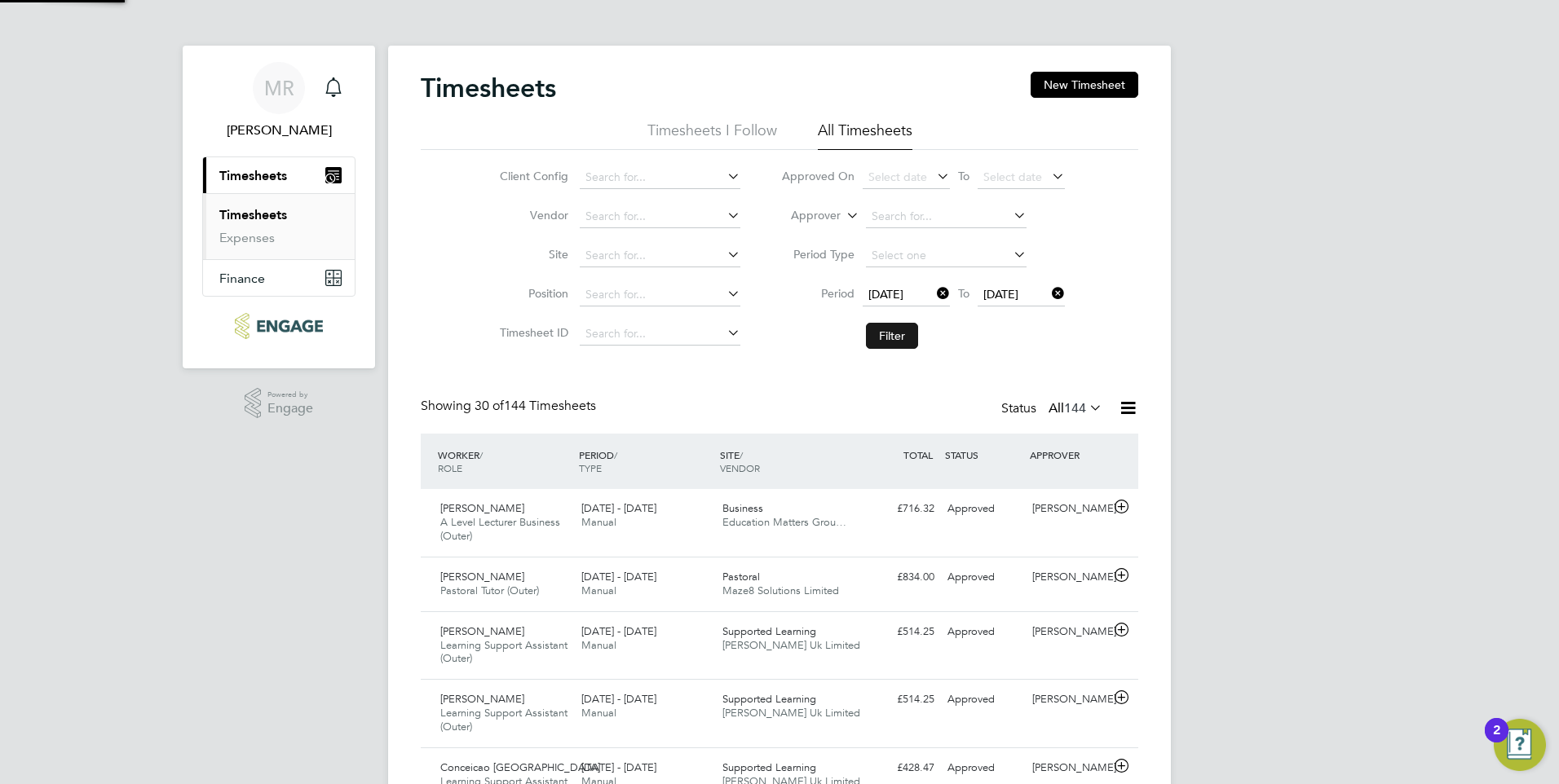
scroll to position [55, 142]
click at [1076, 408] on span "144" at bounding box center [1074, 408] width 22 height 17
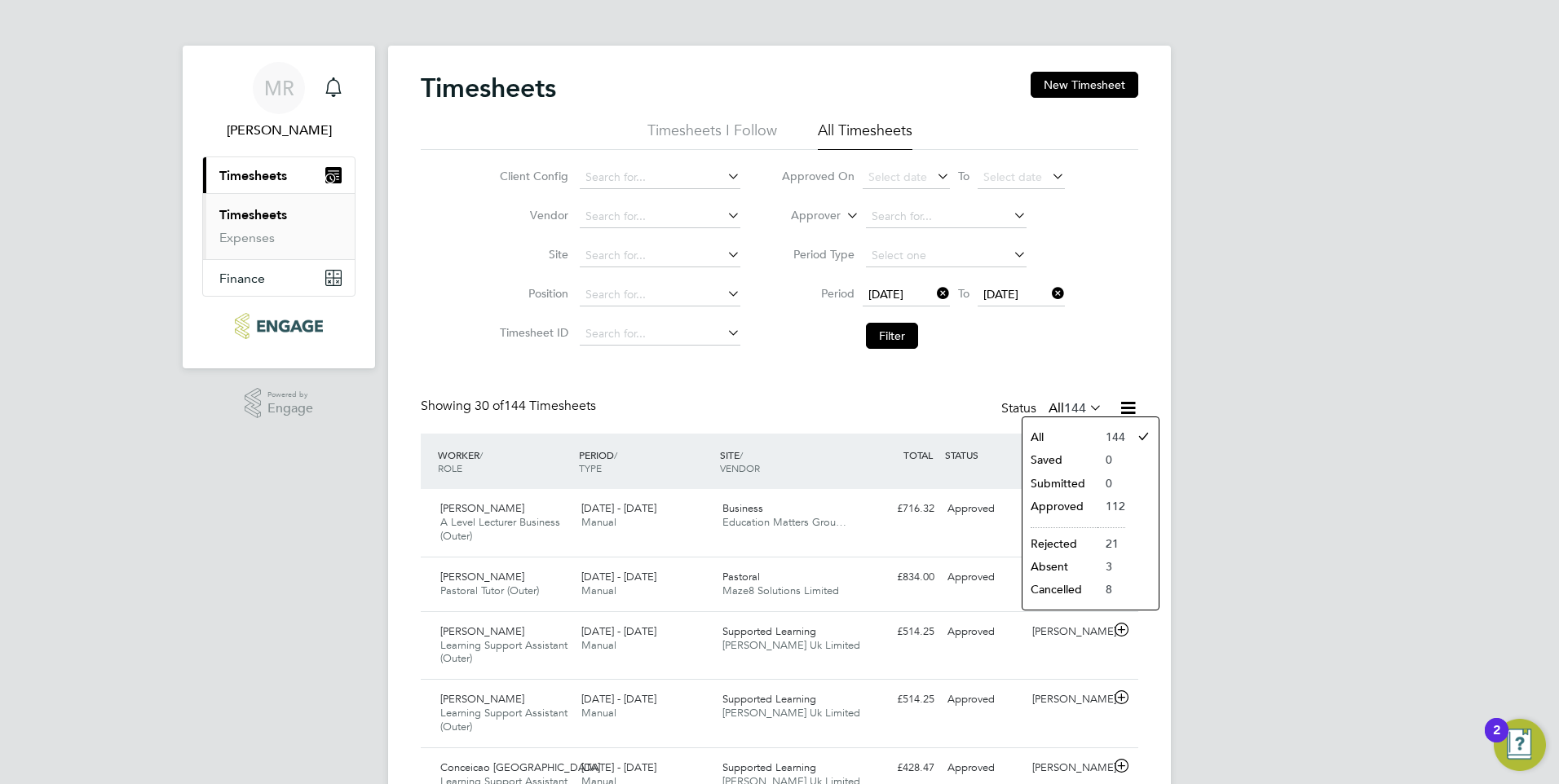
click at [1128, 412] on icon at bounding box center [1127, 407] width 21 height 21
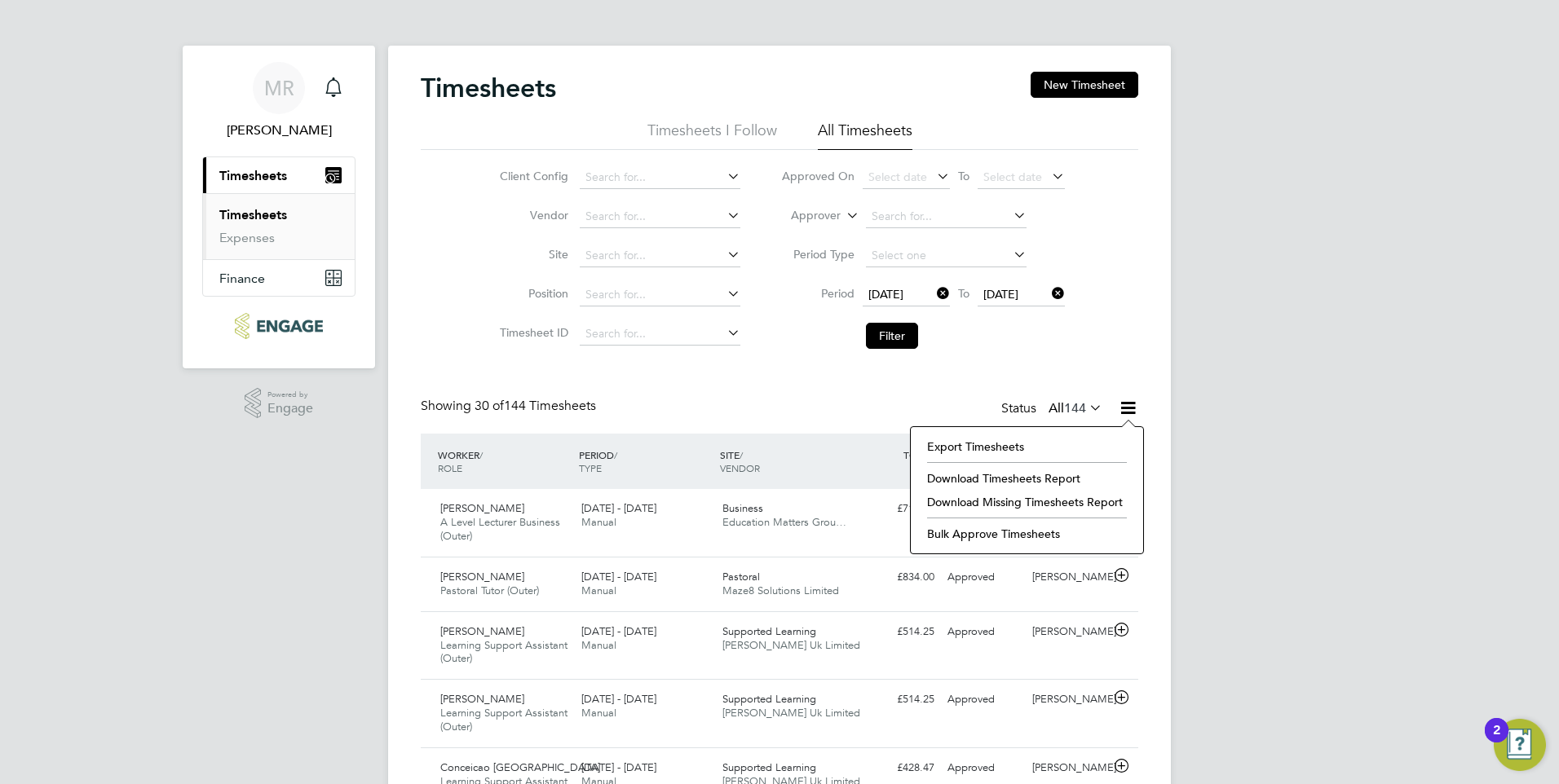
click at [1044, 476] on li "Download Timesheets Report" at bounding box center [1027, 477] width 216 height 22
